Goal: Information Seeking & Learning: Learn about a topic

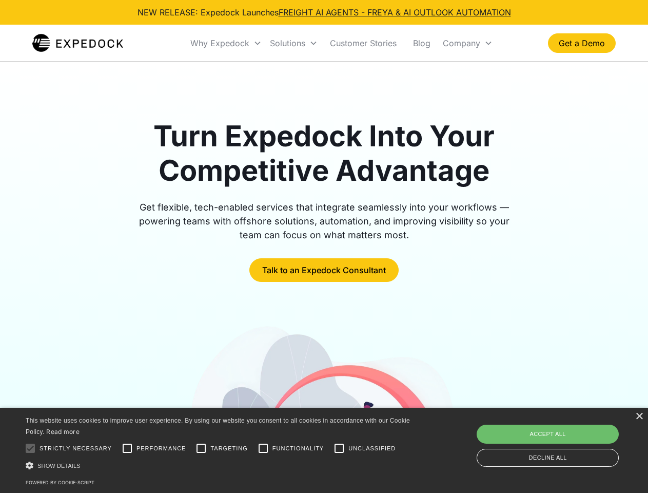
click at [226, 43] on div "Why Expedock" at bounding box center [219, 43] width 59 height 10
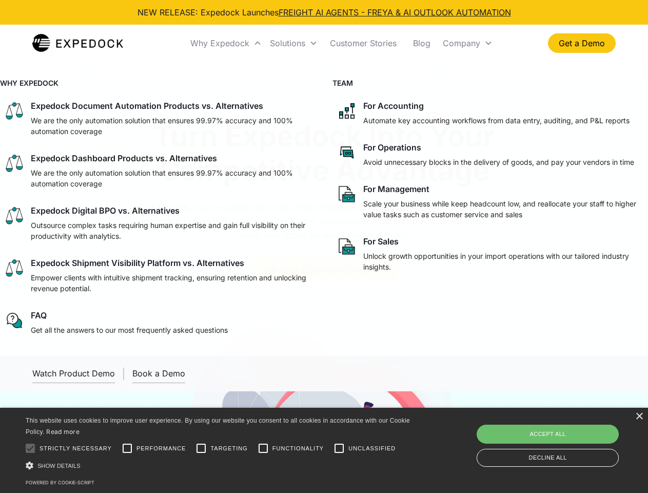
click at [294, 43] on div "Solutions" at bounding box center [287, 43] width 35 height 10
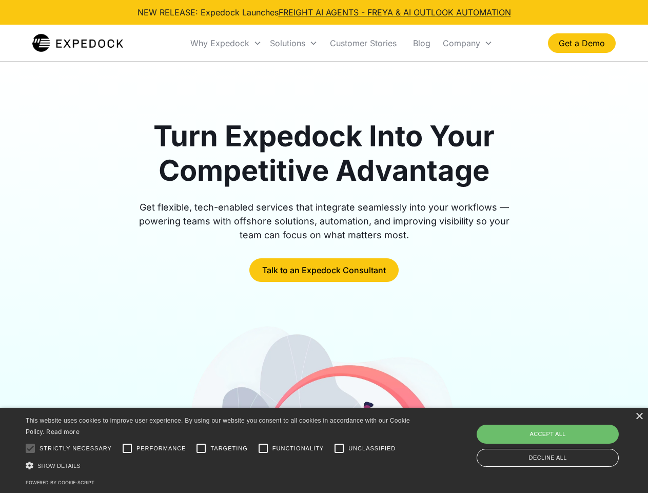
click at [468, 43] on div "Company" at bounding box center [461, 43] width 37 height 10
click at [30, 448] on div at bounding box center [30, 448] width 21 height 21
click at [127, 448] on input "Performance" at bounding box center [127, 448] width 21 height 21
checkbox input "true"
click at [201, 448] on input "Targeting" at bounding box center [201, 448] width 21 height 21
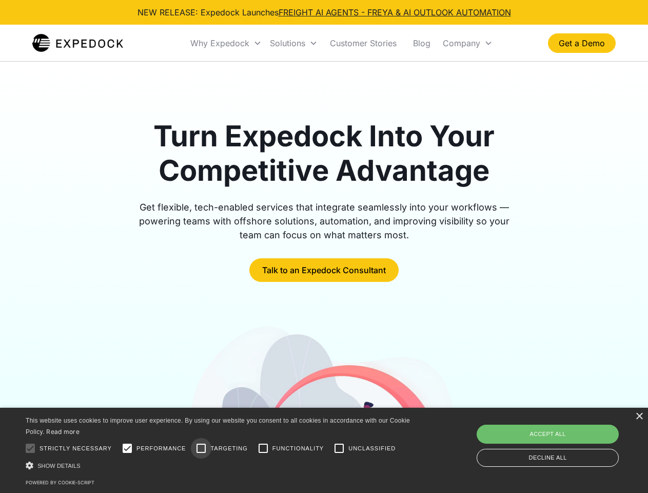
checkbox input "true"
click at [263, 448] on input "Functionality" at bounding box center [263, 448] width 21 height 21
checkbox input "true"
click at [339, 448] on input "Unclassified" at bounding box center [339, 448] width 21 height 21
checkbox input "true"
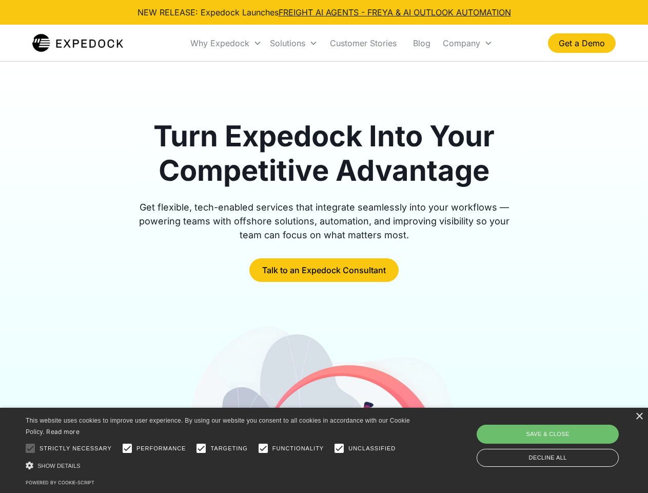
click at [220, 465] on div "Show details Hide details" at bounding box center [220, 465] width 388 height 11
